Goal: Transaction & Acquisition: Purchase product/service

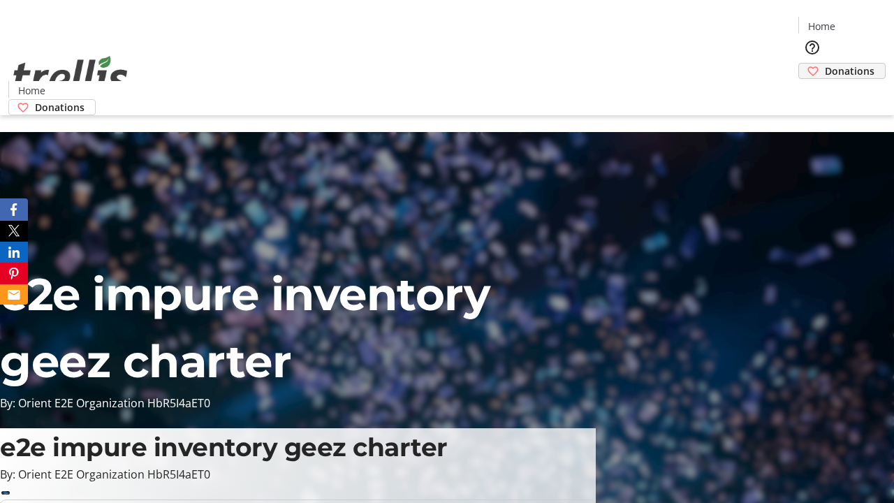
click at [825, 64] on span "Donations" at bounding box center [850, 71] width 50 height 15
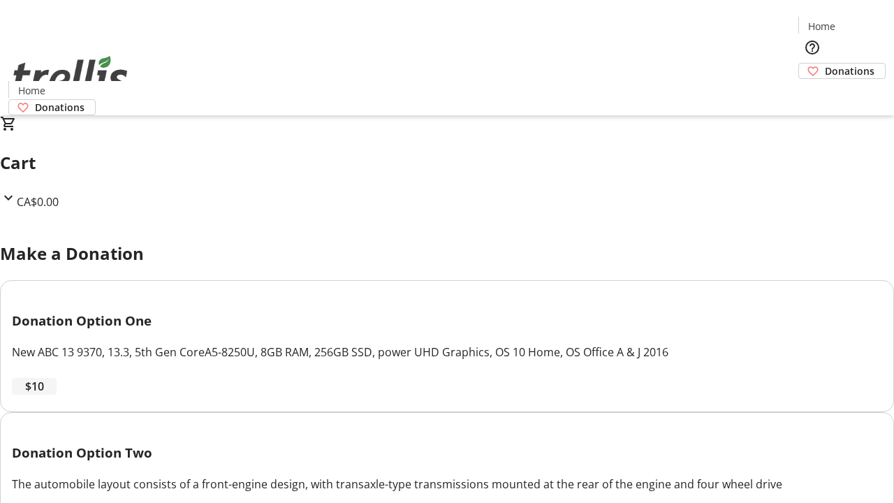
click at [44, 395] on span "$10" at bounding box center [34, 386] width 19 height 17
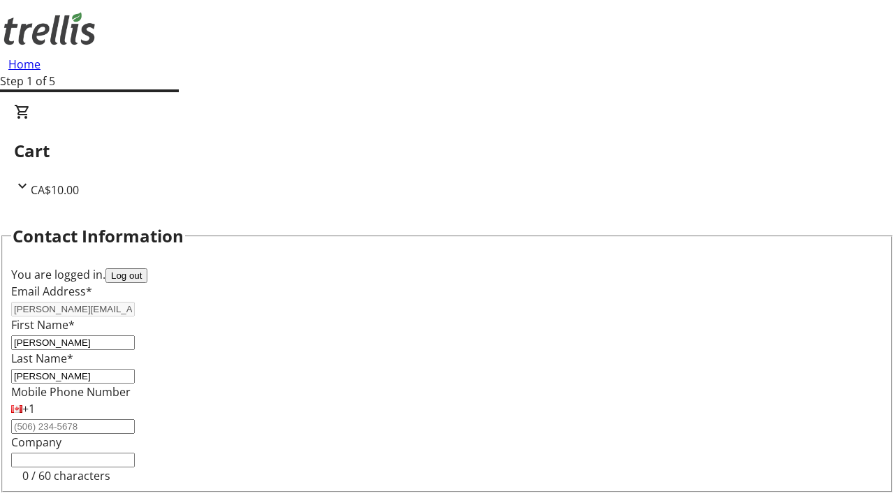
select select "CA"
type input "[STREET_ADDRESS][PERSON_NAME]"
type input "Kelowna"
select select "BC"
type input "Kelowna"
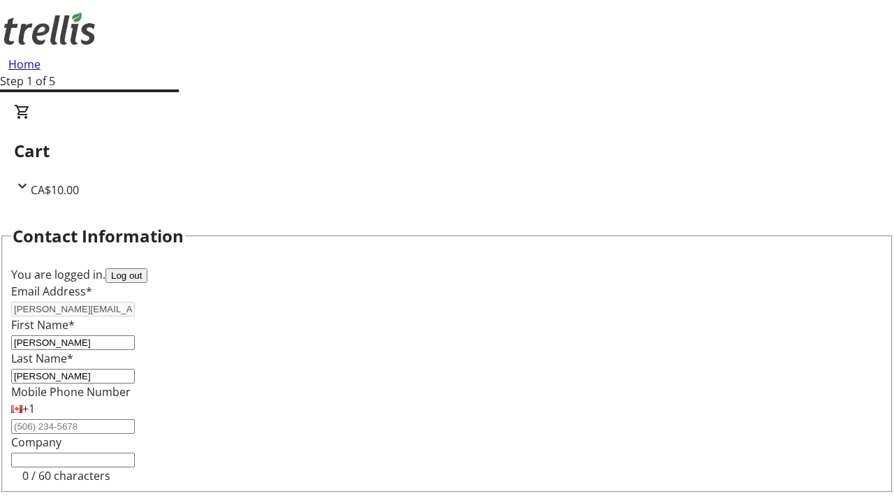
type input "V1Y 0C2"
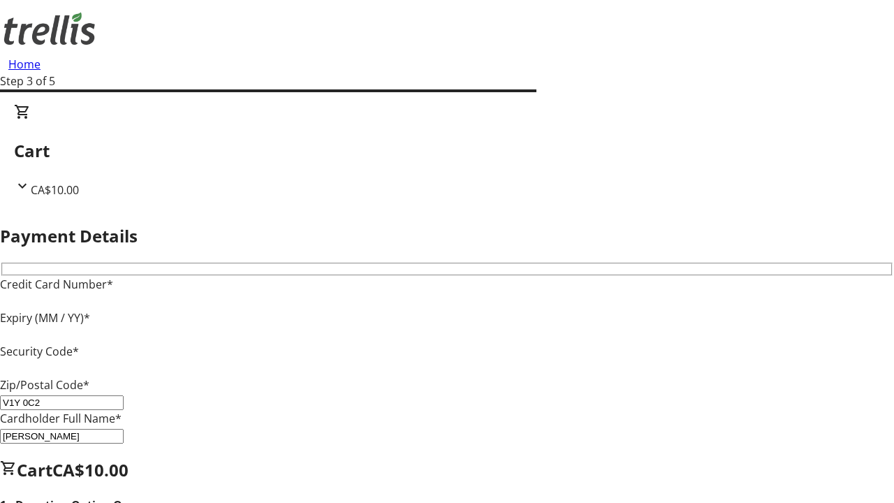
type input "V1Y 0C2"
